Goal: Information Seeking & Learning: Find specific fact

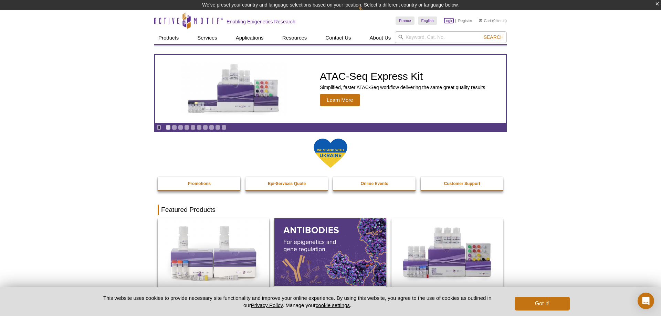
click at [446, 20] on link "Login" at bounding box center [448, 20] width 9 height 5
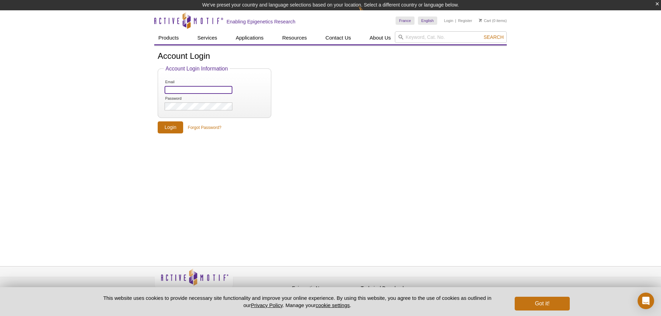
click at [186, 91] on input "Email" at bounding box center [199, 90] width 68 height 8
click at [176, 89] on input "Email" at bounding box center [199, 90] width 68 height 8
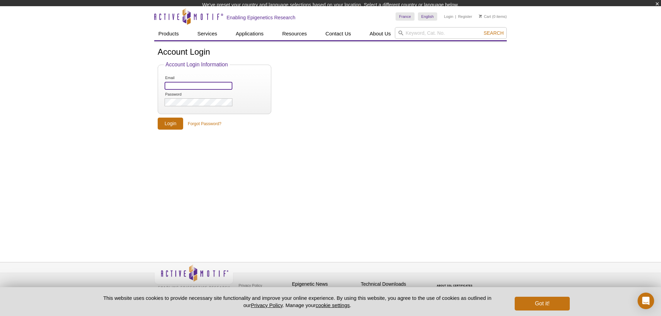
click at [176, 89] on input "Email" at bounding box center [199, 86] width 68 height 8
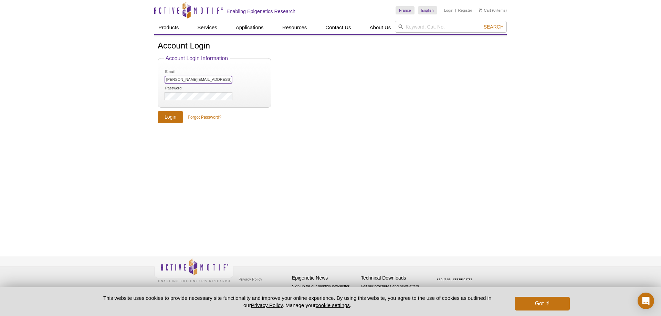
type input "[PERSON_NAME][EMAIL_ADDRESS][PERSON_NAME][DOMAIN_NAME]"
drag, startPoint x: 426, startPoint y: 96, endPoint x: 440, endPoint y: 97, distance: 13.4
click at [429, 97] on form "Account Login Information Email [PERSON_NAME][EMAIL_ADDRESS][PERSON_NAME][DOMAI…" at bounding box center [331, 89] width 346 height 68
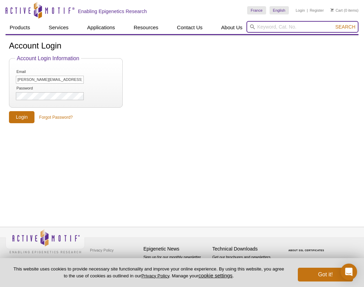
click at [272, 25] on input "search" at bounding box center [302, 27] width 112 height 12
paste input "71028"
type input "71028"
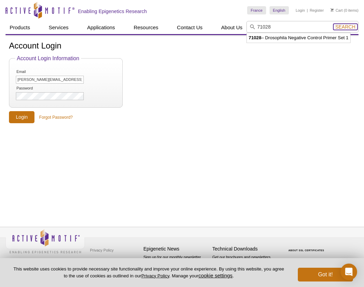
click at [347, 26] on span "Search" at bounding box center [345, 27] width 20 height 6
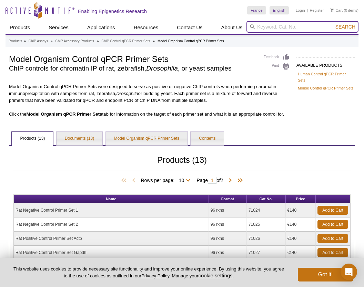
click at [262, 27] on input "search" at bounding box center [302, 27] width 112 height 12
paste input "61686"
type input "61686"
click at [344, 28] on span "Search" at bounding box center [345, 27] width 20 height 6
